Goal: Task Accomplishment & Management: Manage account settings

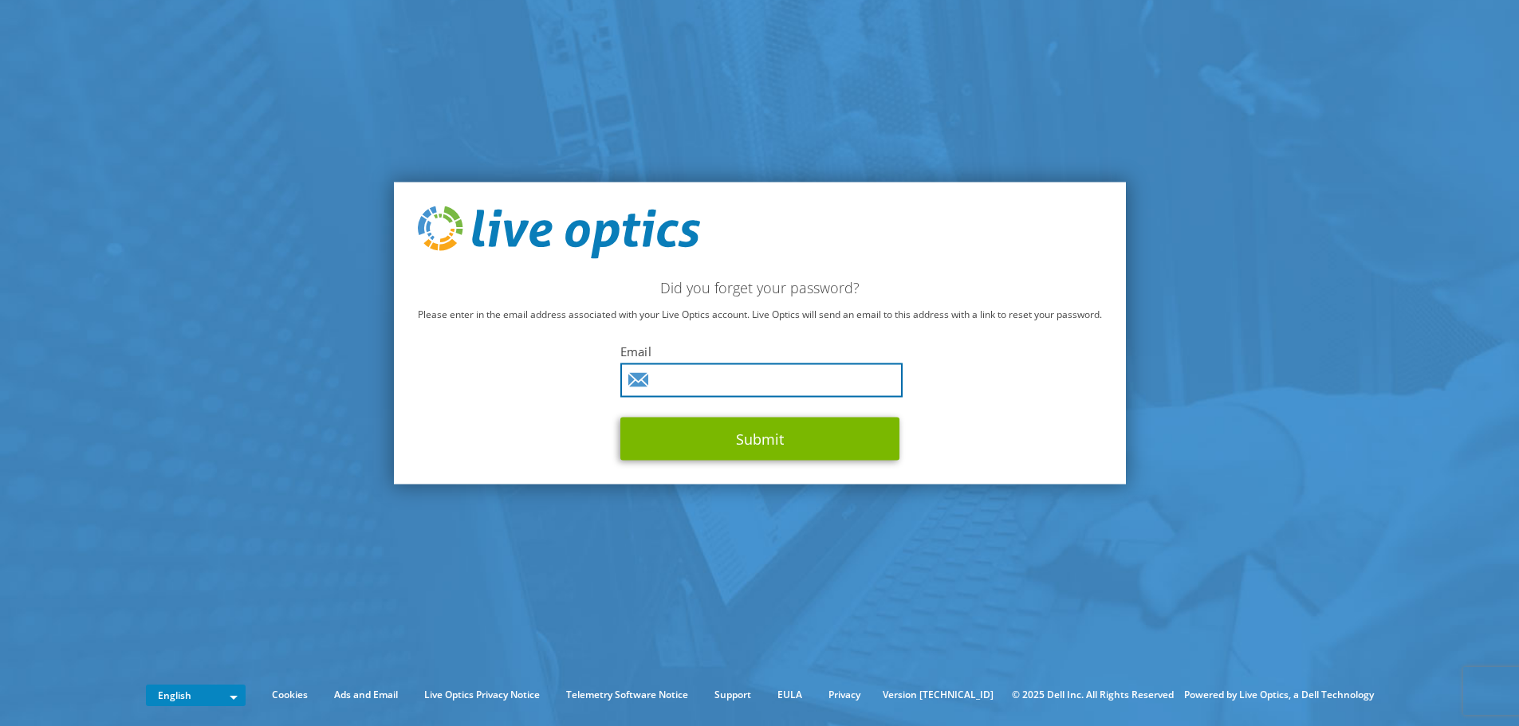
click at [690, 387] on input "text" at bounding box center [761, 380] width 282 height 34
type input "[EMAIL_ADDRESS][DOMAIN_NAME]"
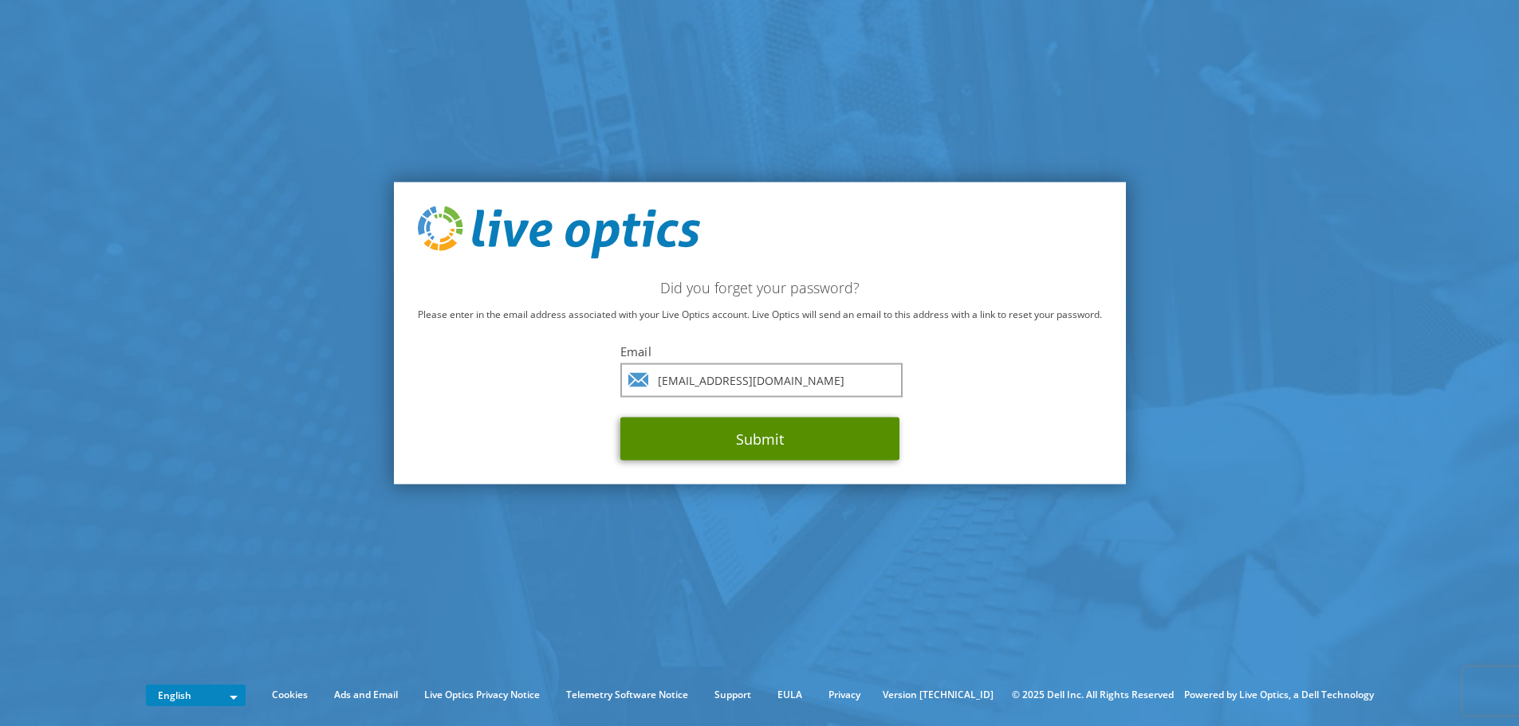
click at [745, 442] on button "Submit" at bounding box center [759, 438] width 279 height 43
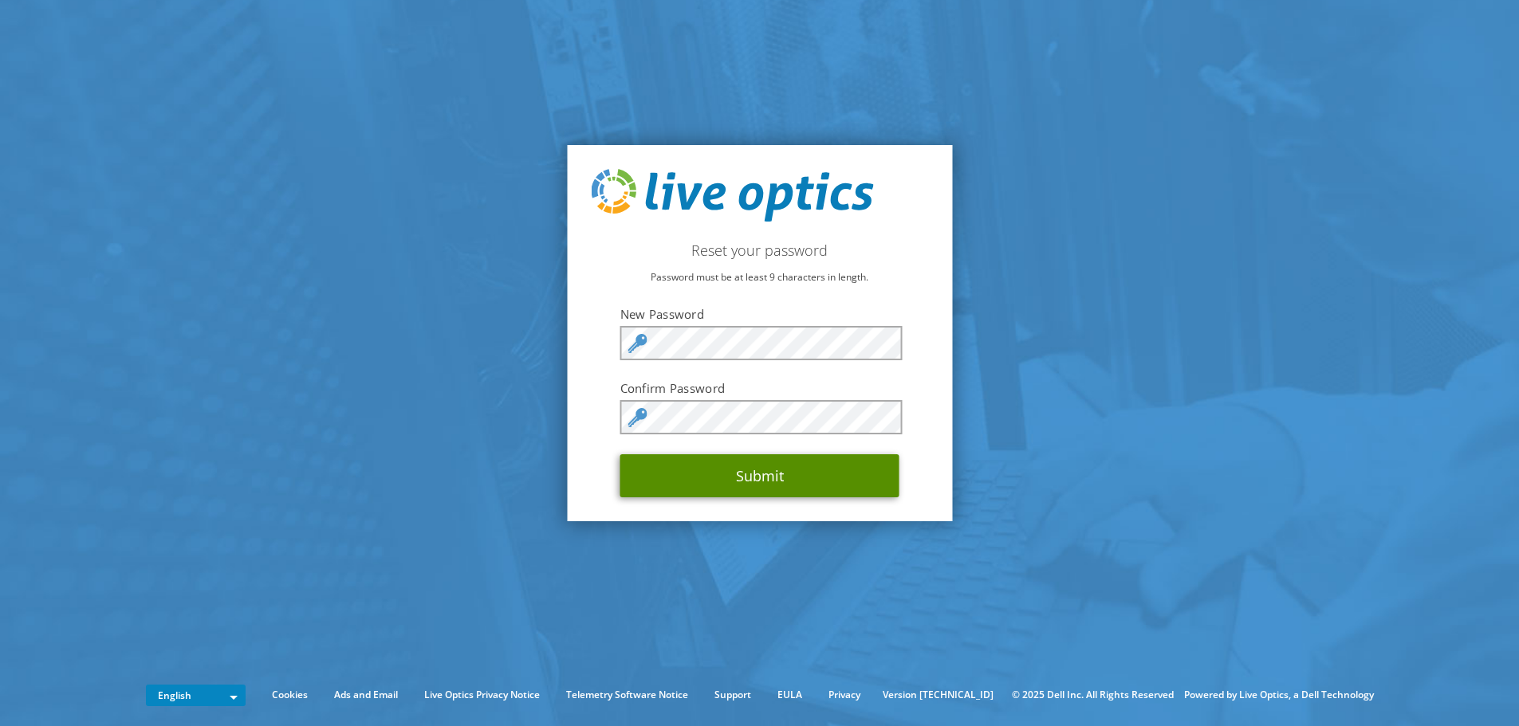
click at [735, 471] on button "Submit" at bounding box center [759, 475] width 279 height 43
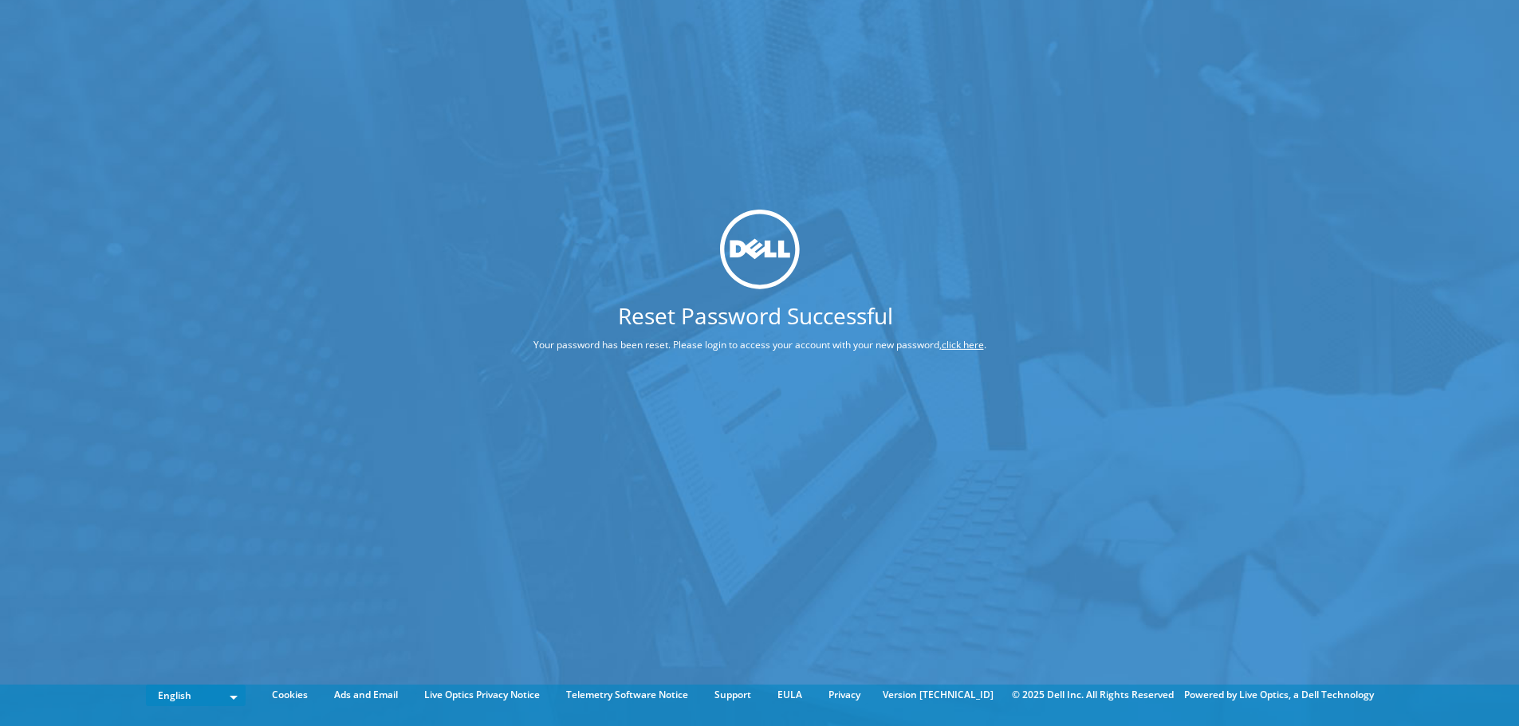
click at [961, 344] on link "click here" at bounding box center [962, 345] width 42 height 14
